Goal: Task Accomplishment & Management: Use online tool/utility

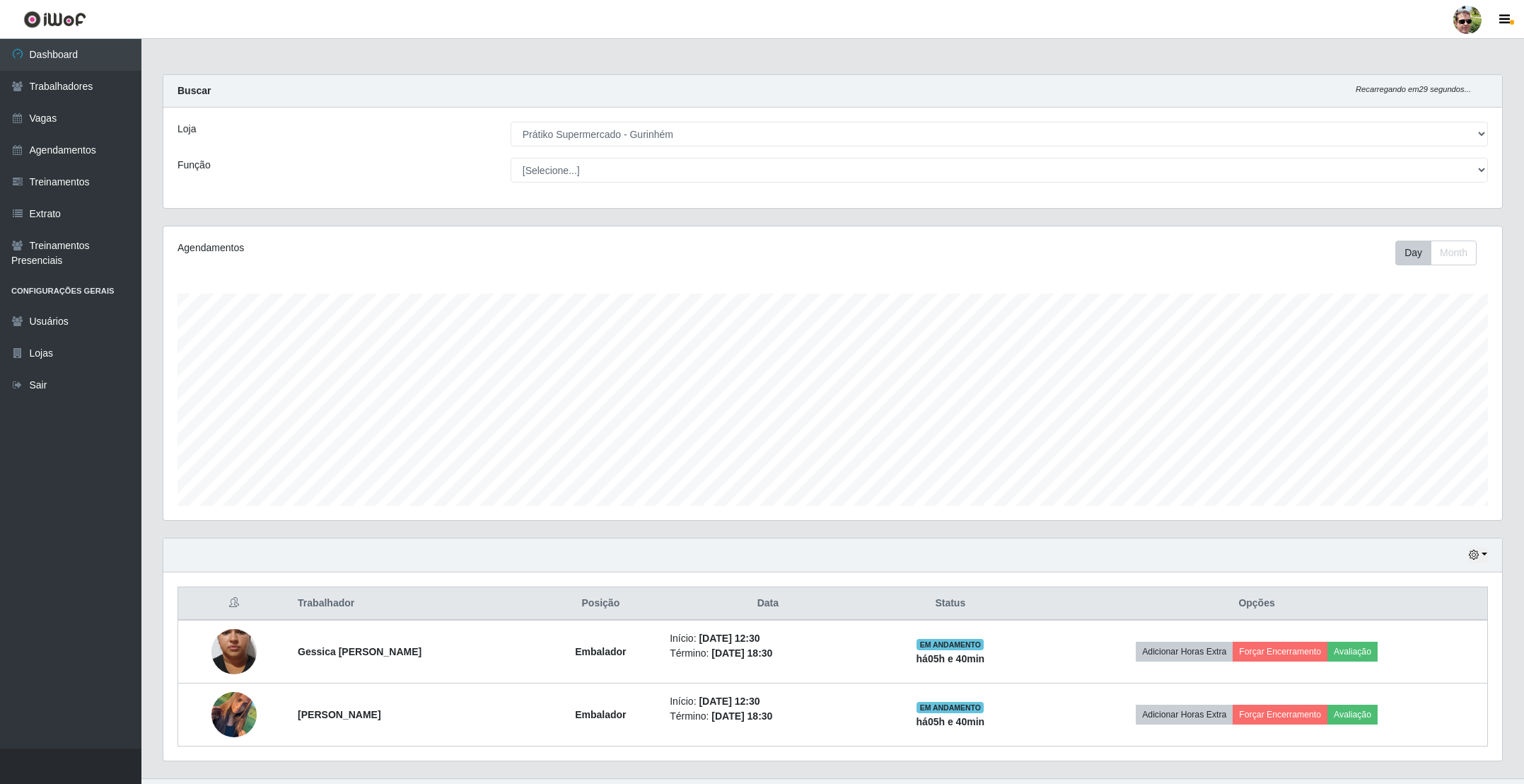
select select "176"
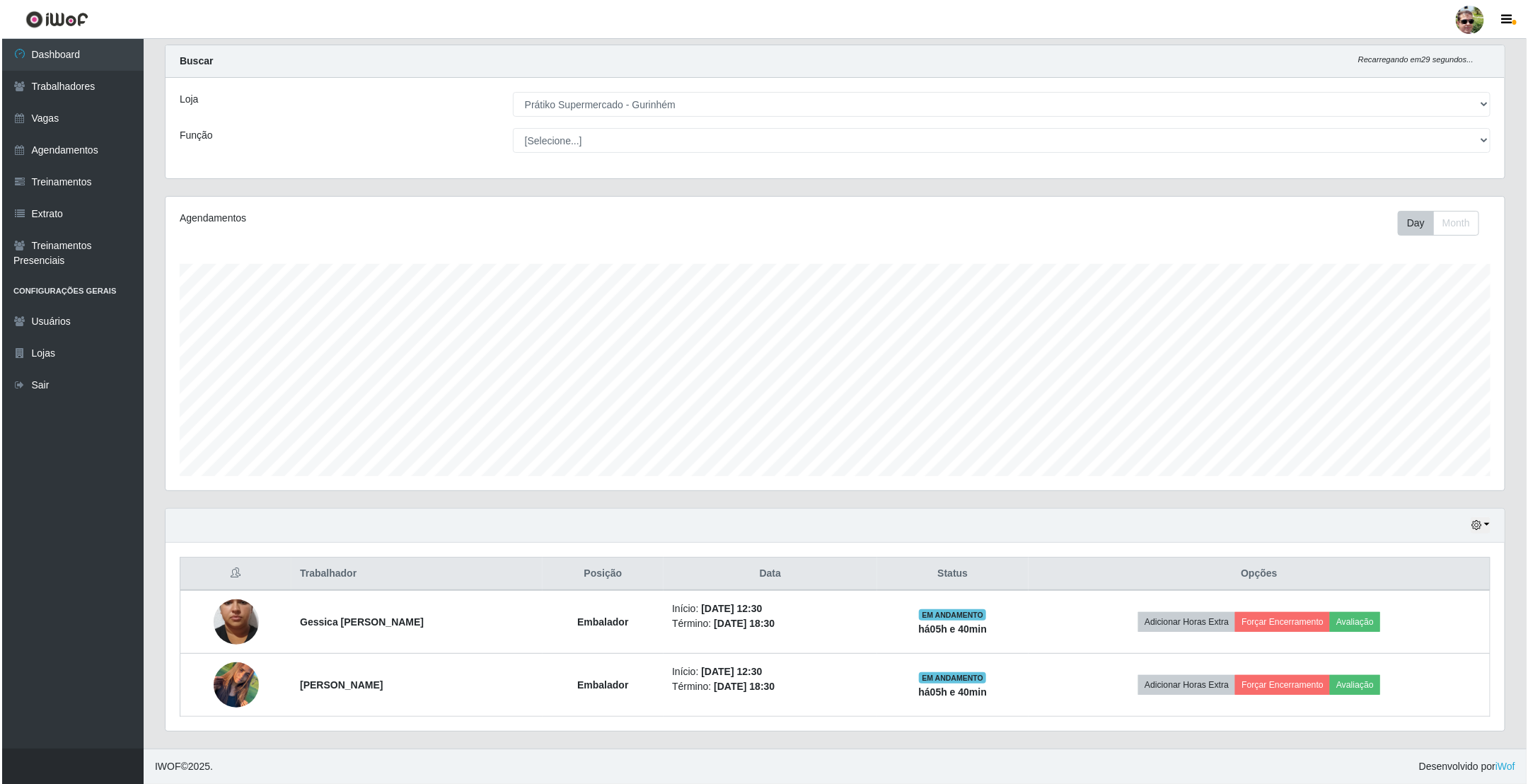
scroll to position [295, 1337]
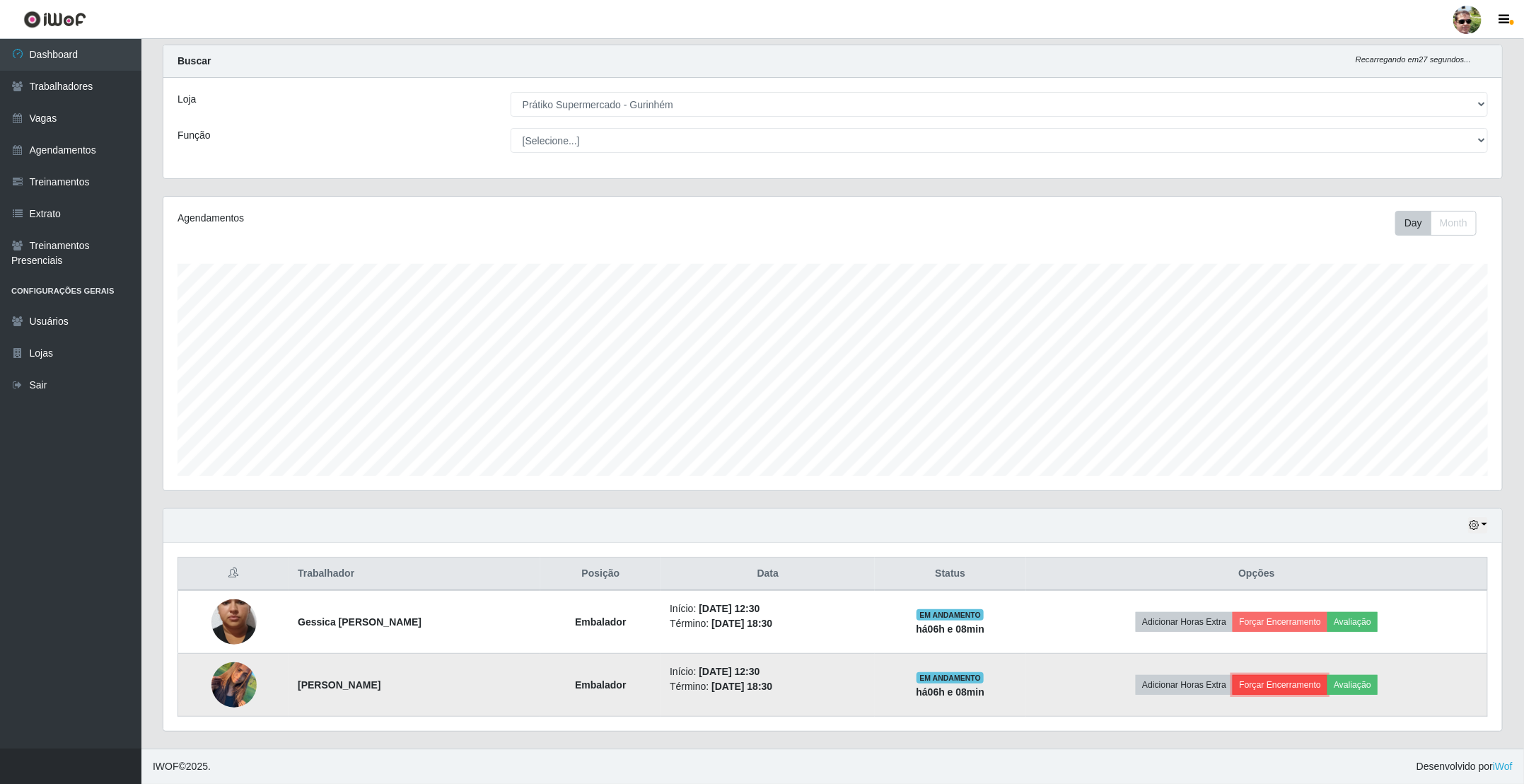
click at [1282, 692] on button "Forçar Encerramento" at bounding box center [1280, 684] width 95 height 20
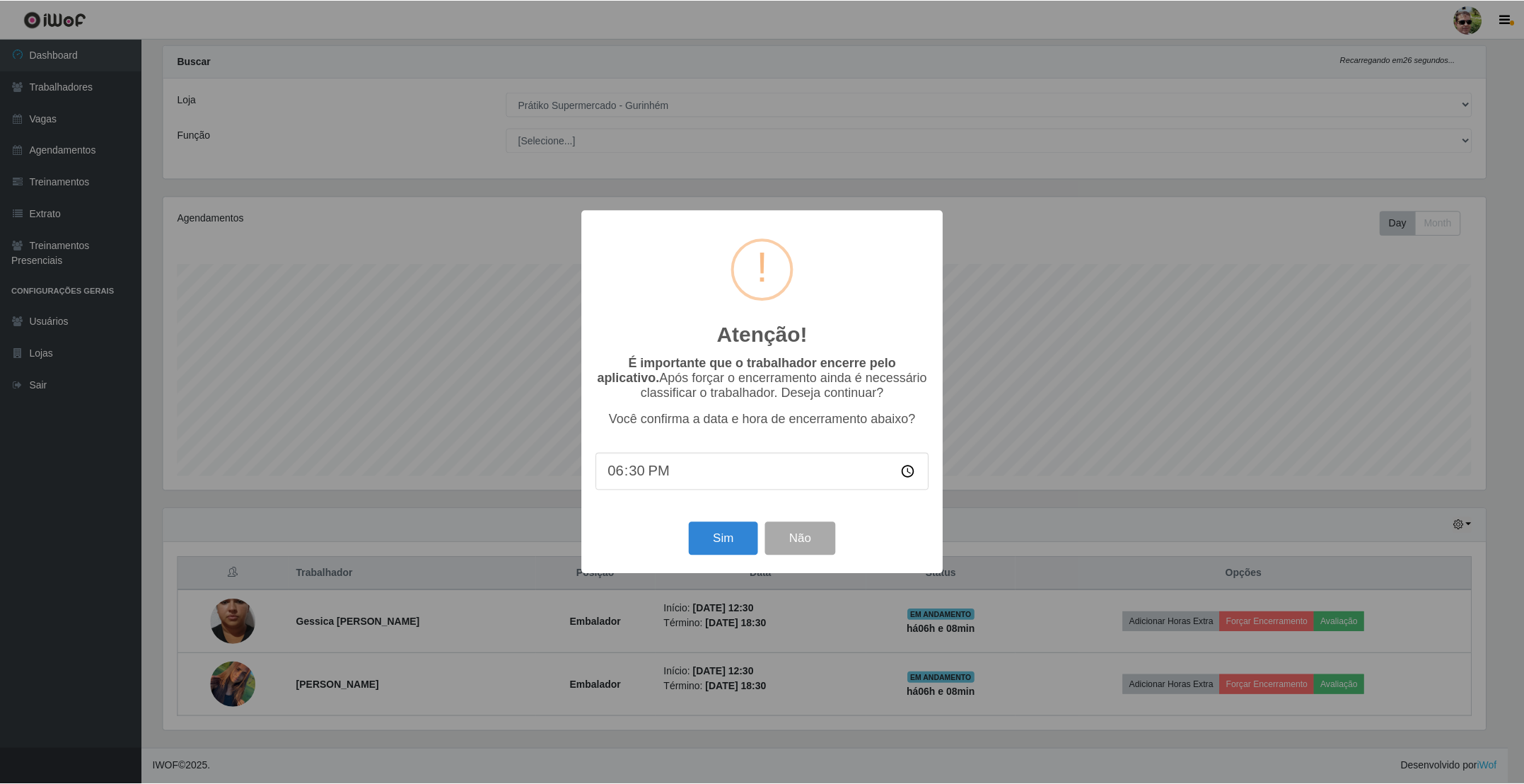
scroll to position [295, 1326]
click at [713, 541] on button "Sim" at bounding box center [724, 539] width 68 height 33
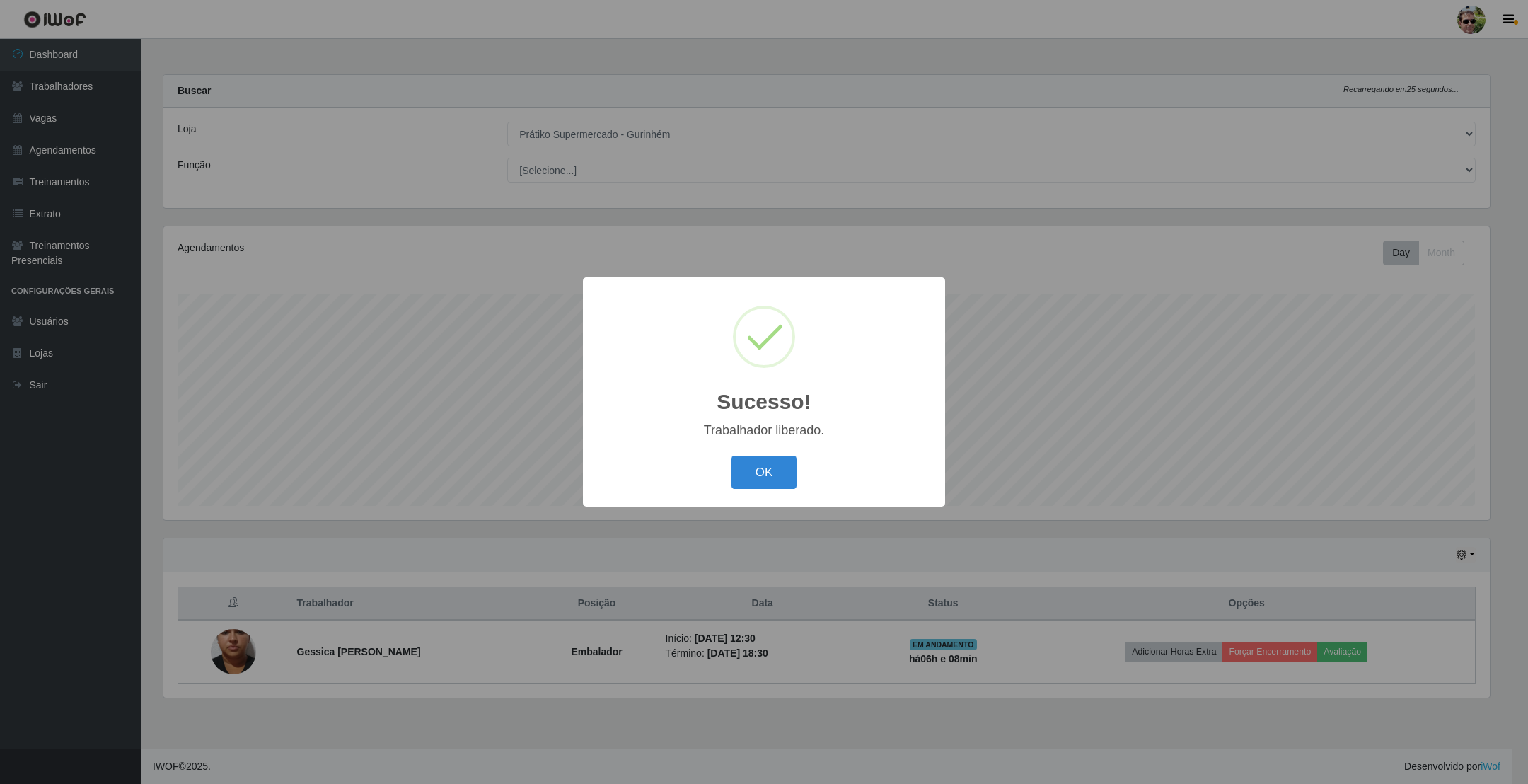
click at [731, 456] on button "OK" at bounding box center [764, 472] width 65 height 33
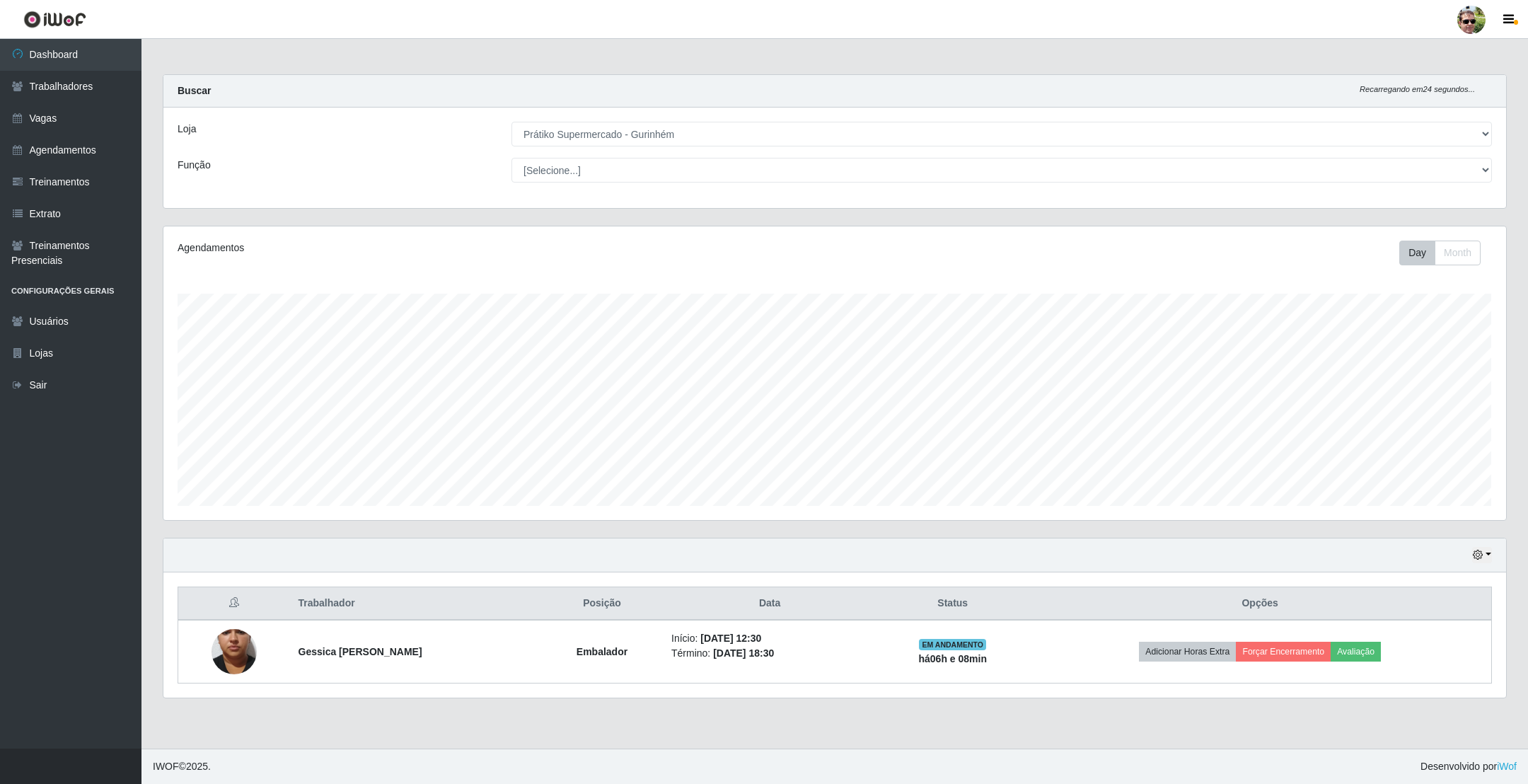
scroll to position [295, 1341]
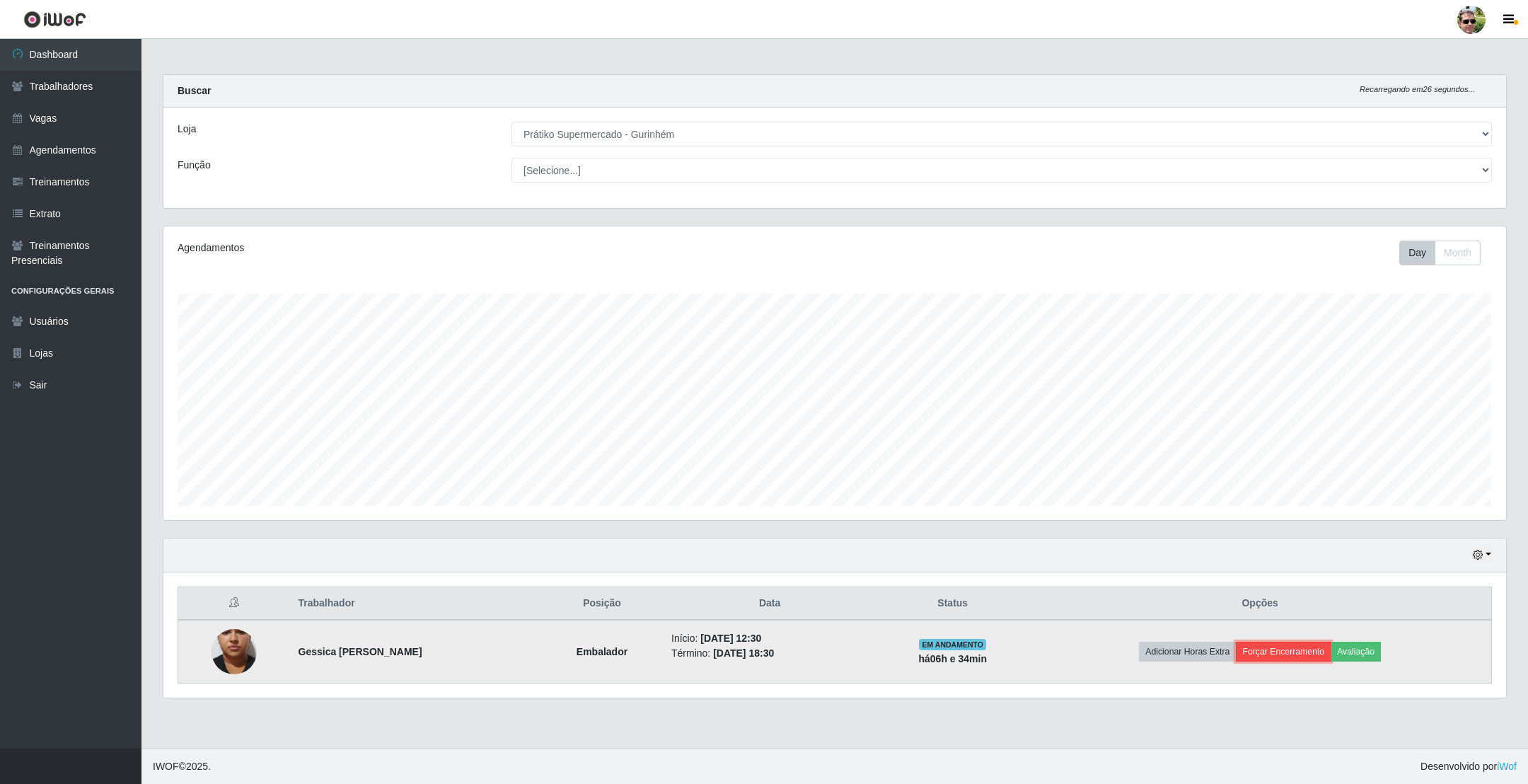
click at [1292, 653] on button "Forçar Encerramento" at bounding box center [1283, 651] width 95 height 20
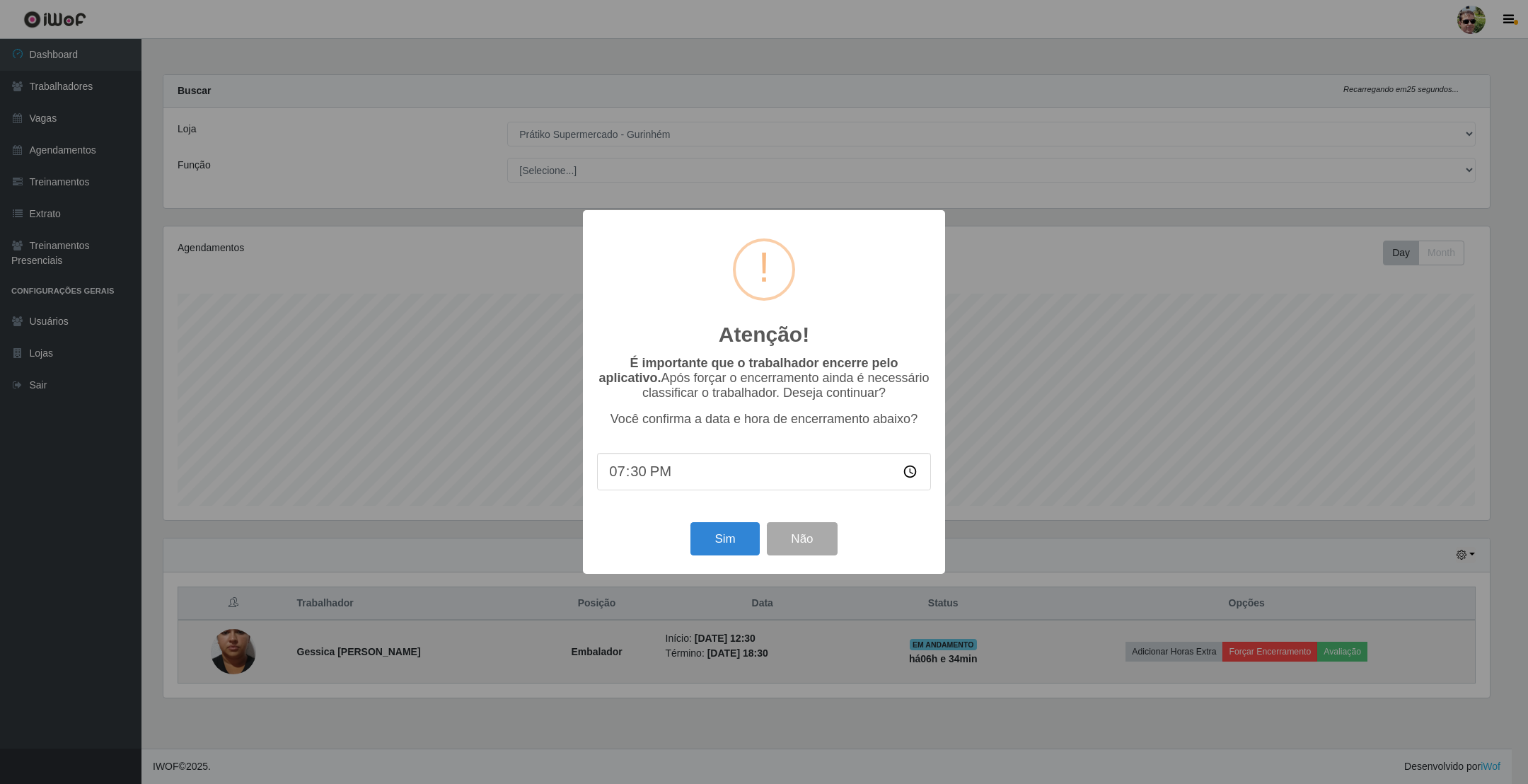
type input "19:00"
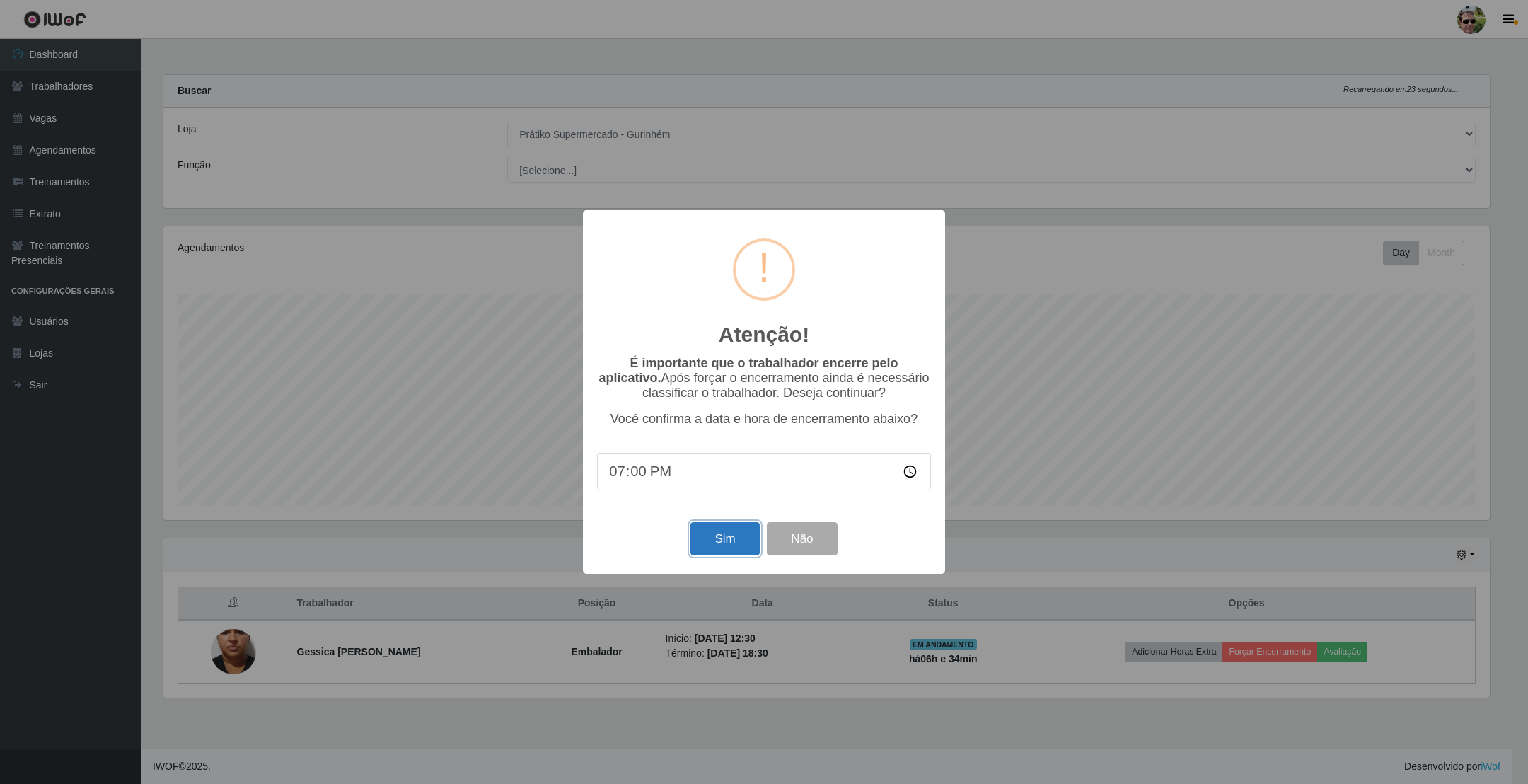
click at [718, 538] on button "Sim" at bounding box center [724, 539] width 68 height 33
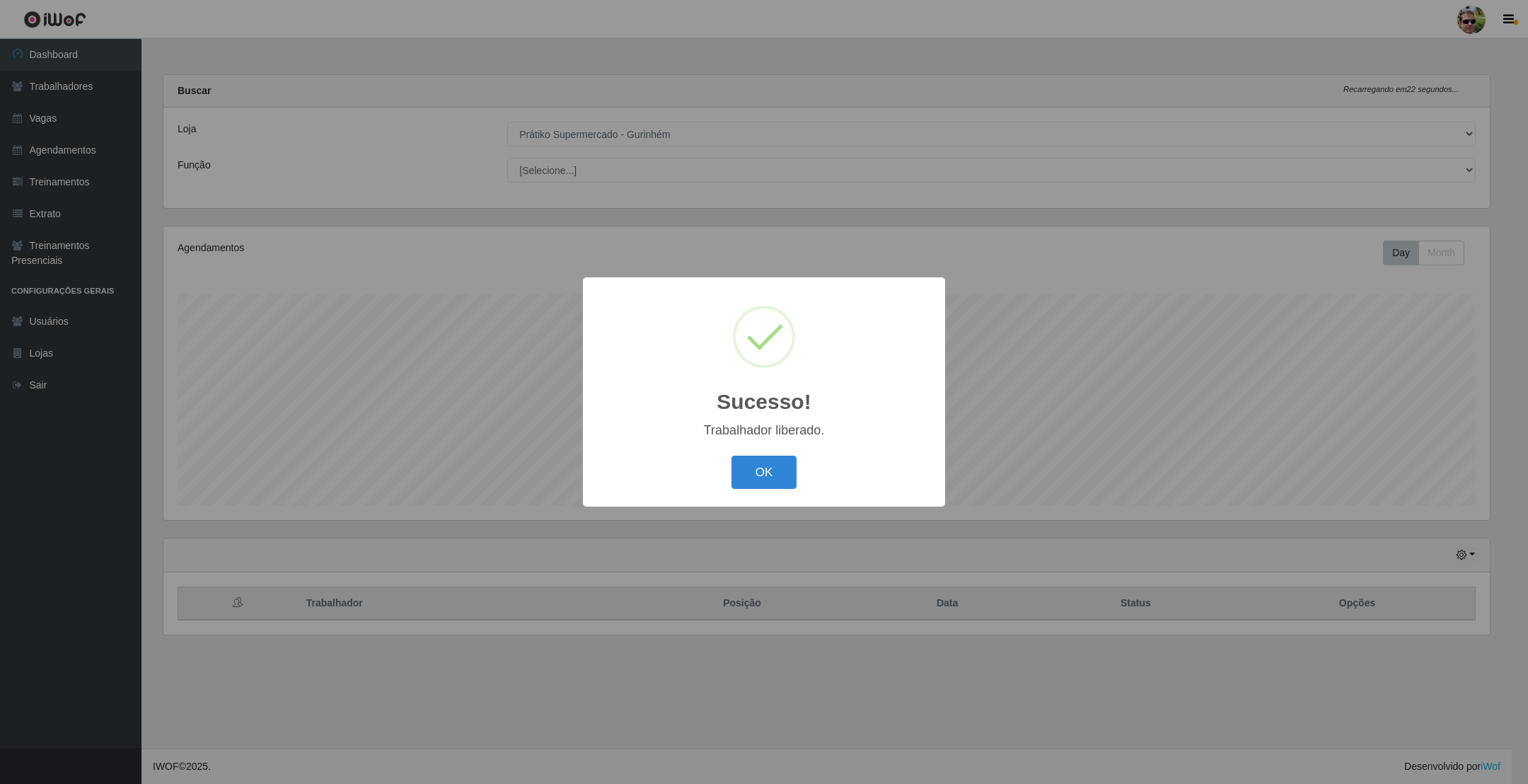
scroll to position [295, 1326]
click at [731, 456] on button "OK" at bounding box center [764, 472] width 65 height 33
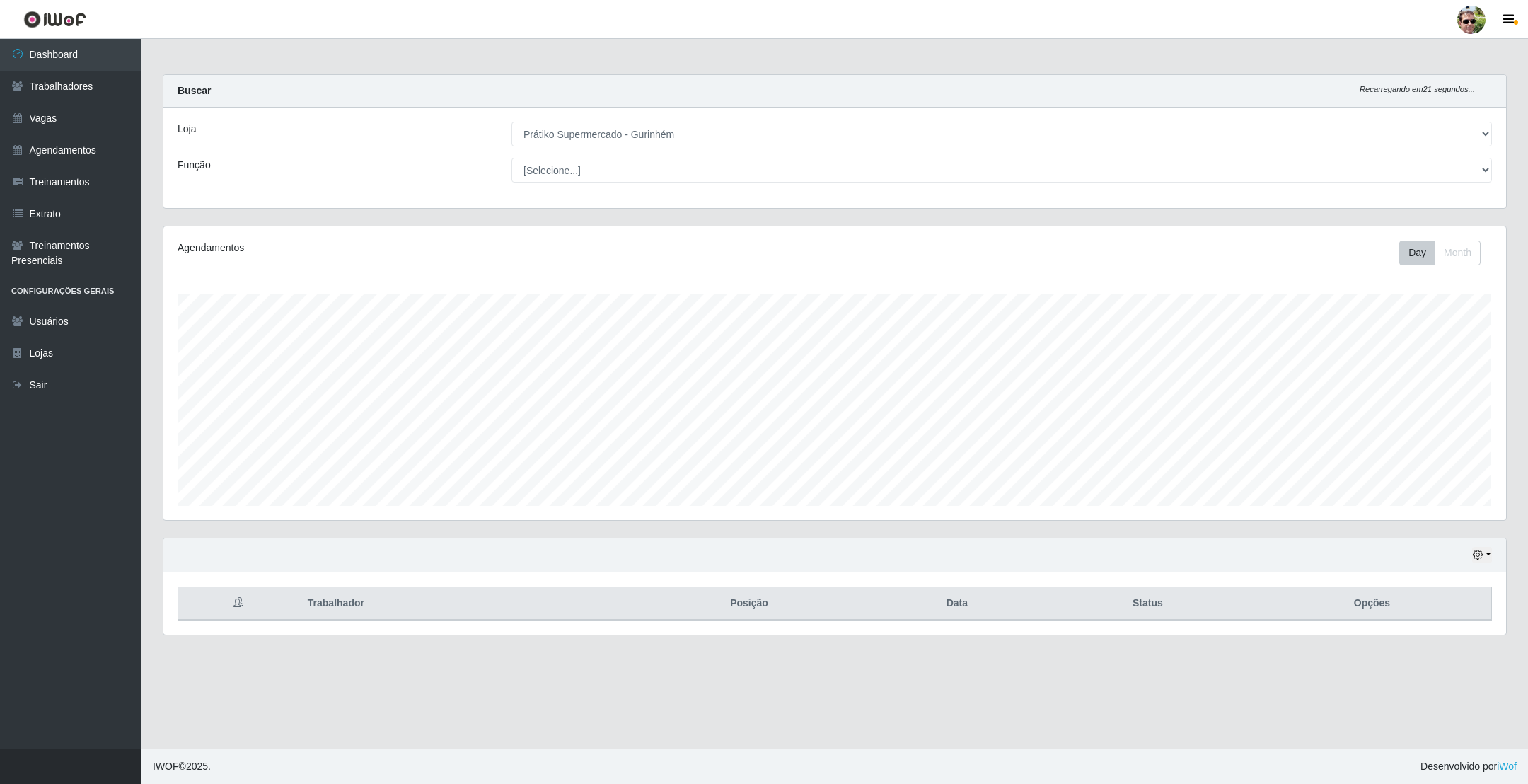
scroll to position [295, 1341]
